Goal: Browse casually

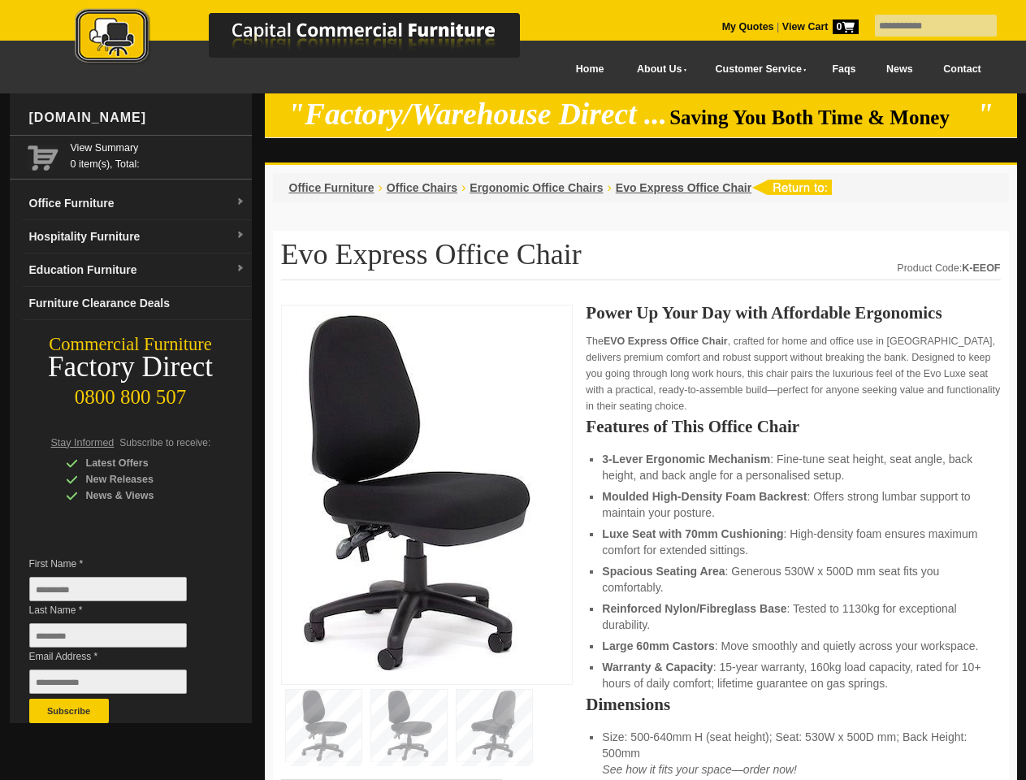
click at [925, 26] on input "text" at bounding box center [936, 26] width 122 height 22
click at [120, 639] on input "Last Name *" at bounding box center [108, 635] width 158 height 24
click at [69, 711] on button "Subscribe" at bounding box center [69, 710] width 80 height 24
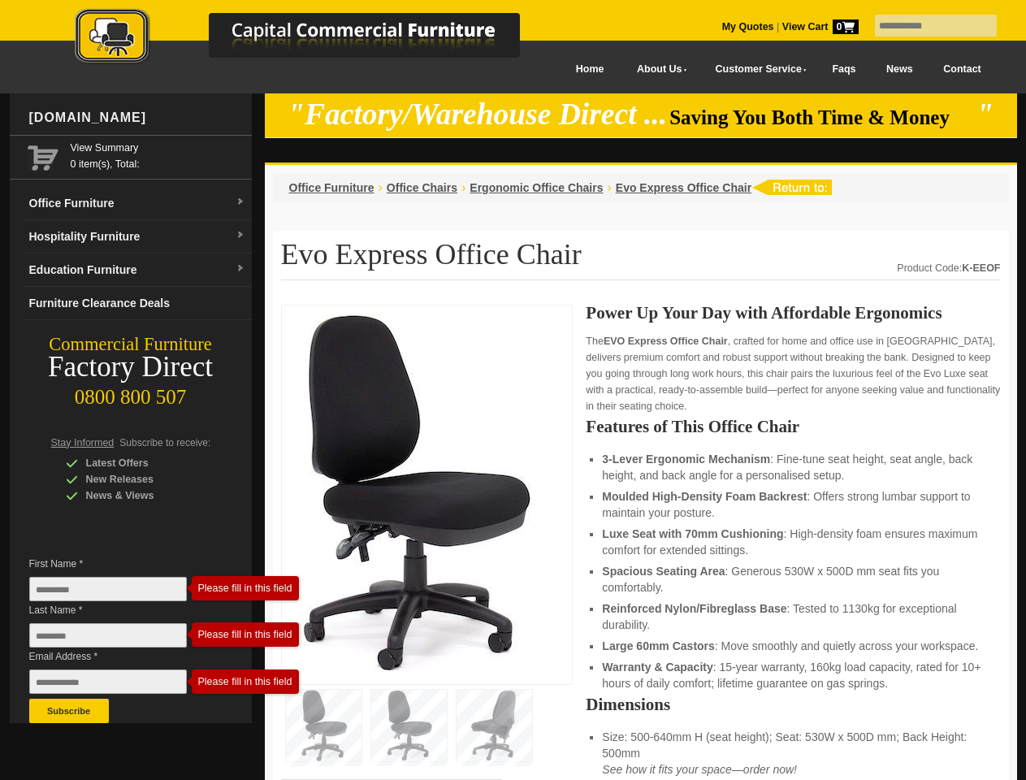
click at [641, 542] on li "Luxe Seat with 70mm Cushioning : High-density foam ensures maximum comfort for …" at bounding box center [793, 541] width 382 height 32
